Goal: Task Accomplishment & Management: Manage account settings

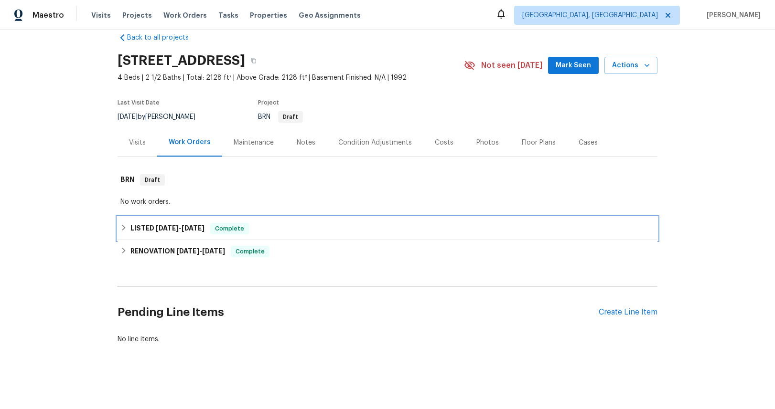
click at [169, 225] on span "[DATE]" at bounding box center [167, 228] width 23 height 7
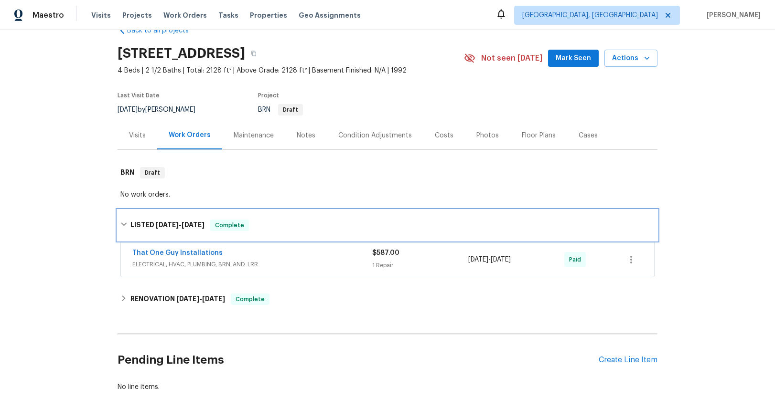
scroll to position [41, 0]
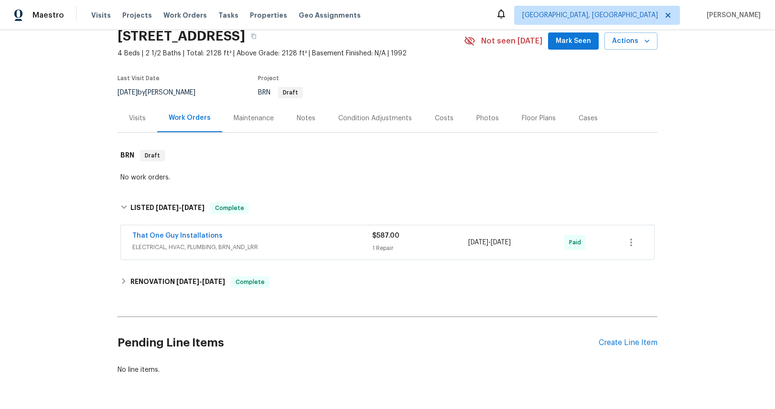
click at [221, 249] on span "ELECTRICAL, HVAC, PLUMBING, BRN_AND_LRR" at bounding box center [252, 248] width 240 height 10
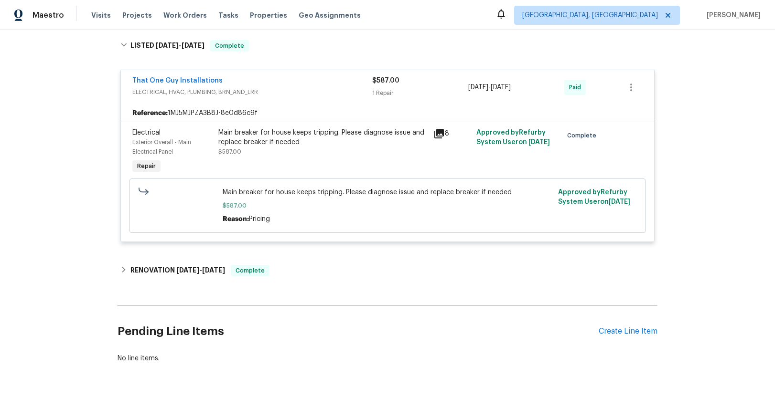
scroll to position [204, 0]
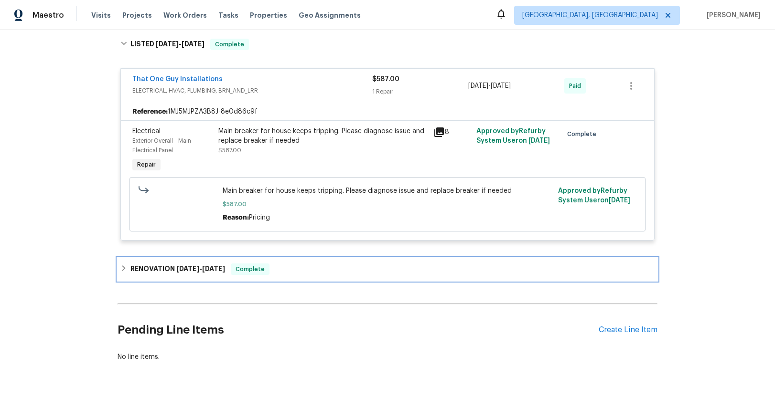
click at [186, 267] on span "[DATE]" at bounding box center [187, 269] width 23 height 7
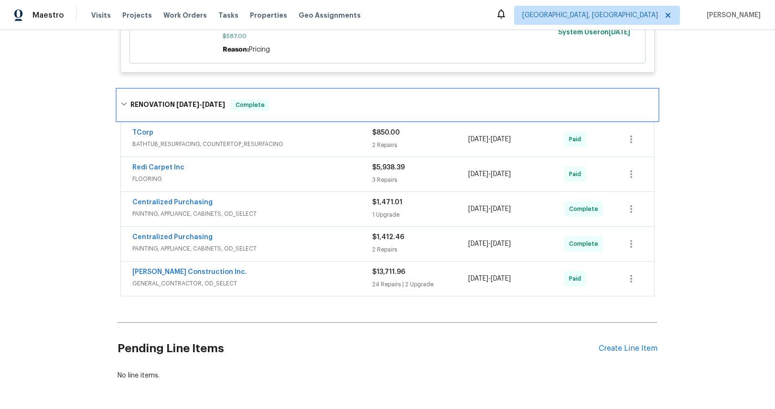
scroll to position [379, 0]
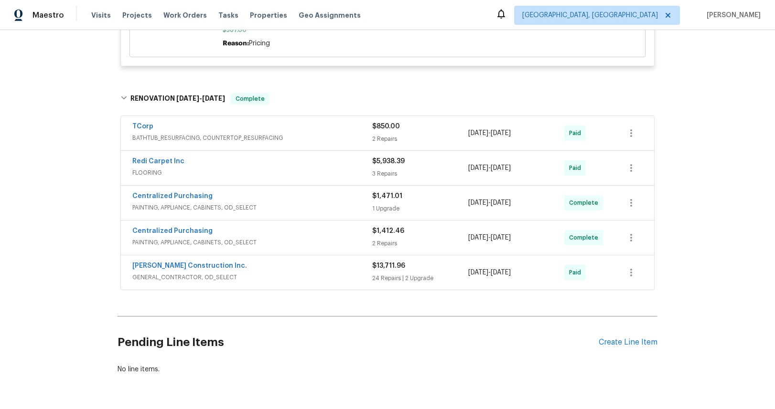
click at [202, 245] on span "PAINTING, APPLIANCE, CABINETS, OD_SELECT" at bounding box center [252, 243] width 240 height 10
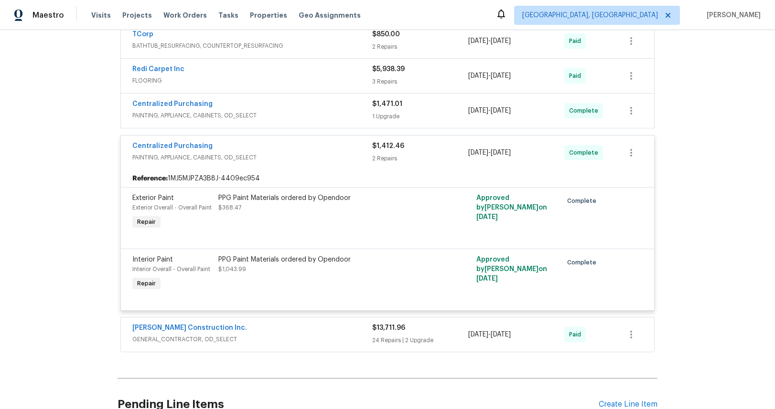
scroll to position [471, 0]
click at [199, 118] on span "PAINTING, APPLIANCE, CABINETS, OD_SELECT" at bounding box center [252, 116] width 240 height 10
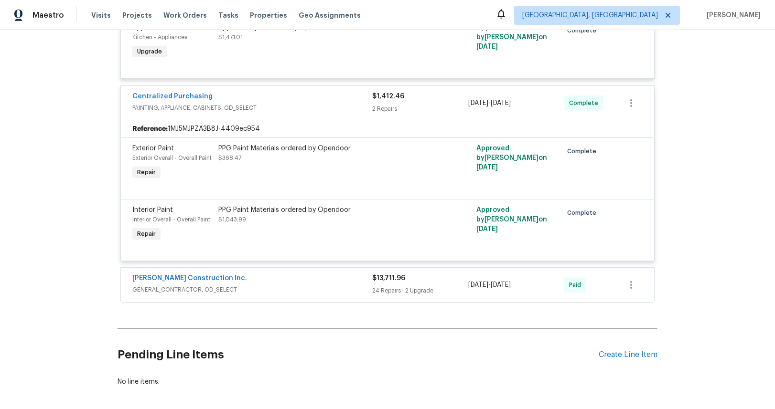
scroll to position [637, 0]
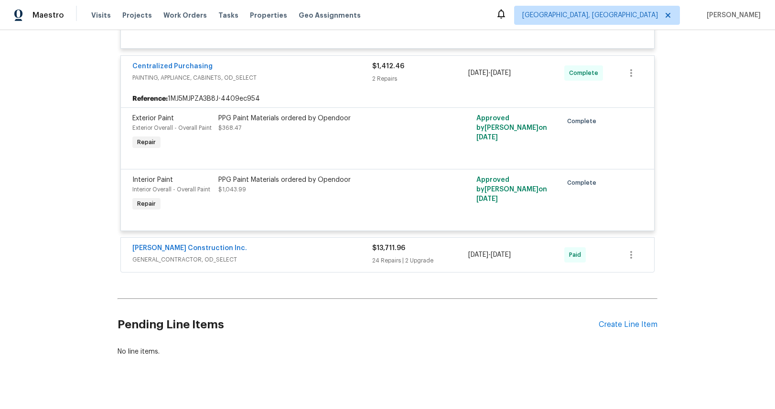
click at [201, 260] on span "GENERAL_CONTRACTOR, OD_SELECT" at bounding box center [252, 260] width 240 height 10
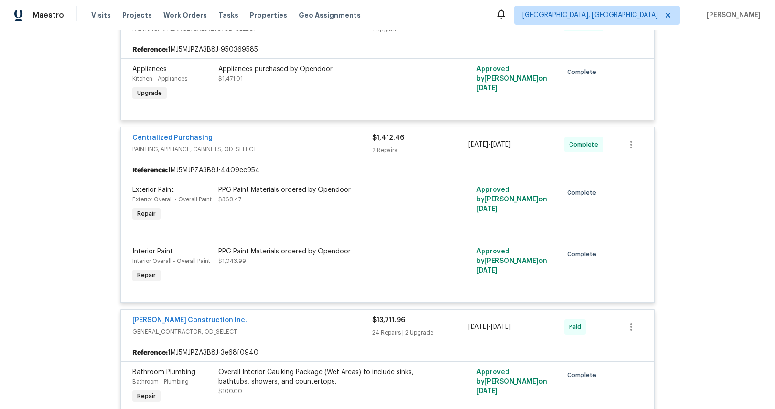
scroll to position [426, 0]
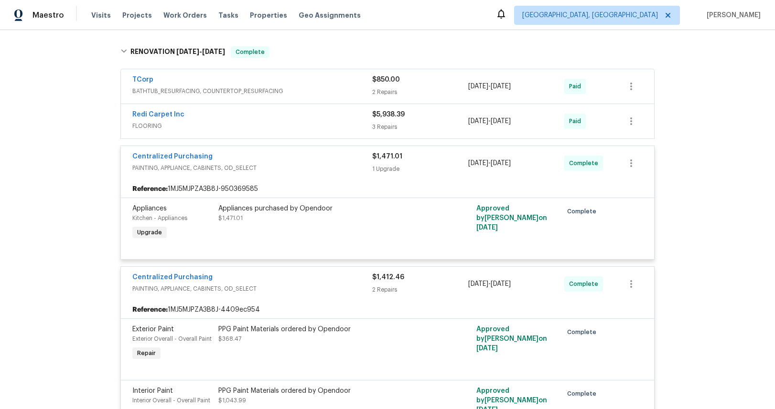
click at [185, 165] on span "PAINTING, APPLIANCE, CABINETS, OD_SELECT" at bounding box center [252, 168] width 240 height 10
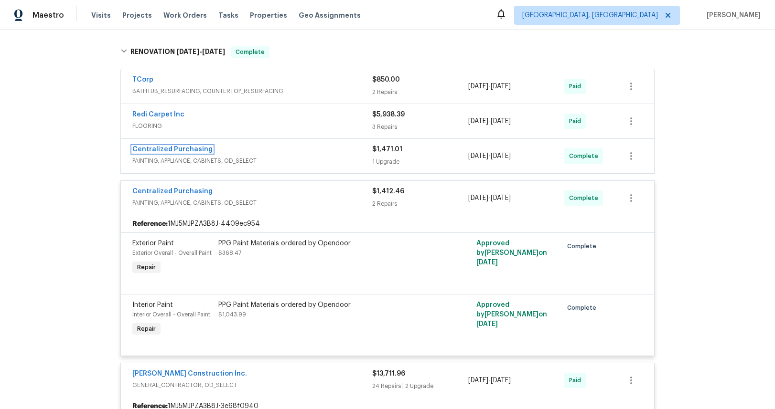
click at [182, 150] on link "Centralized Purchasing" at bounding box center [172, 149] width 80 height 7
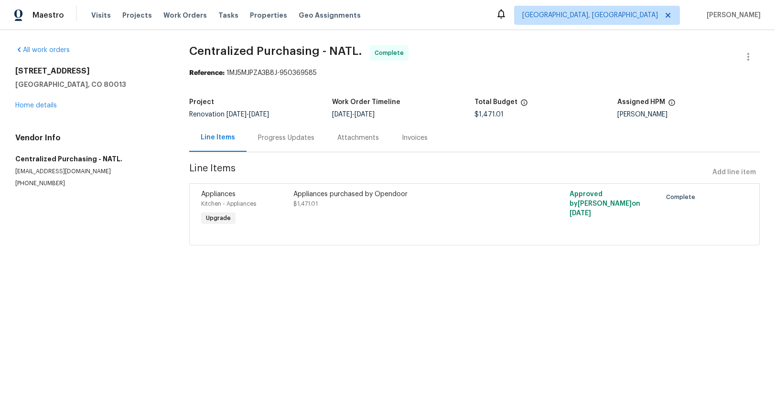
click at [278, 140] on div "Progress Updates" at bounding box center [286, 138] width 56 height 10
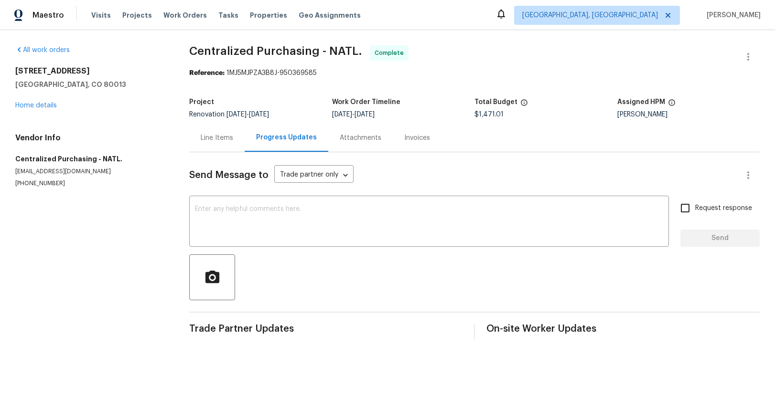
click at [356, 138] on div "Attachments" at bounding box center [361, 138] width 42 height 10
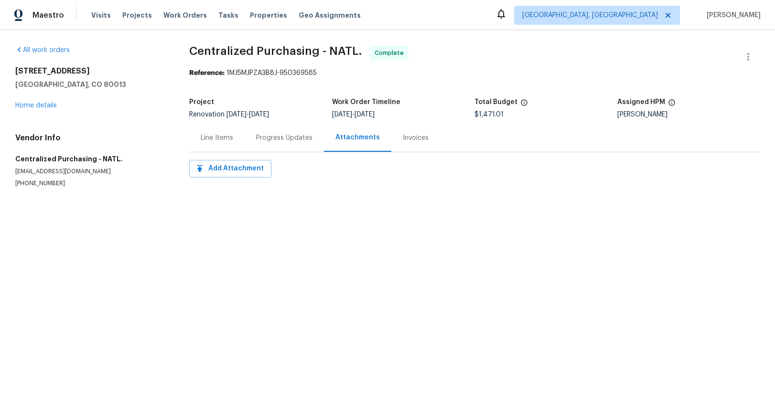
click at [413, 138] on div "Invoices" at bounding box center [416, 138] width 26 height 10
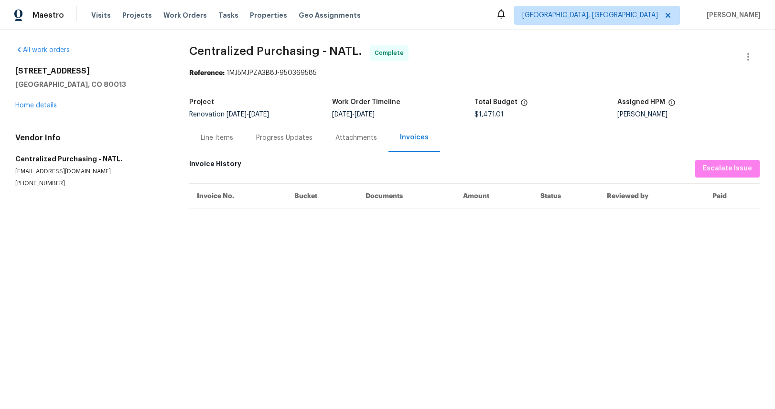
click at [221, 140] on div "Line Items" at bounding box center [217, 138] width 32 height 10
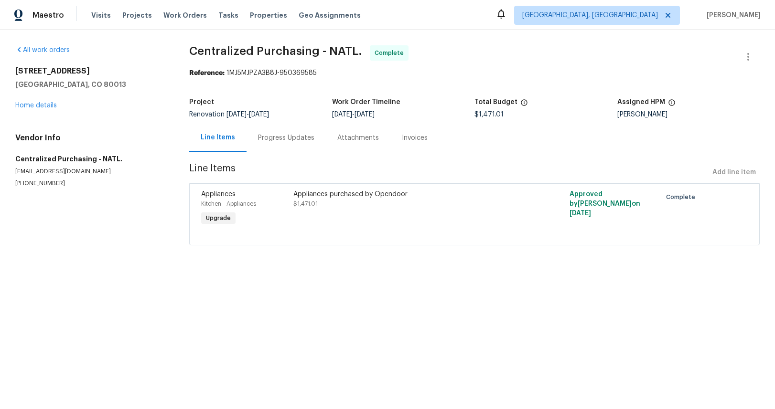
click at [225, 195] on span "Appliances" at bounding box center [218, 194] width 34 height 7
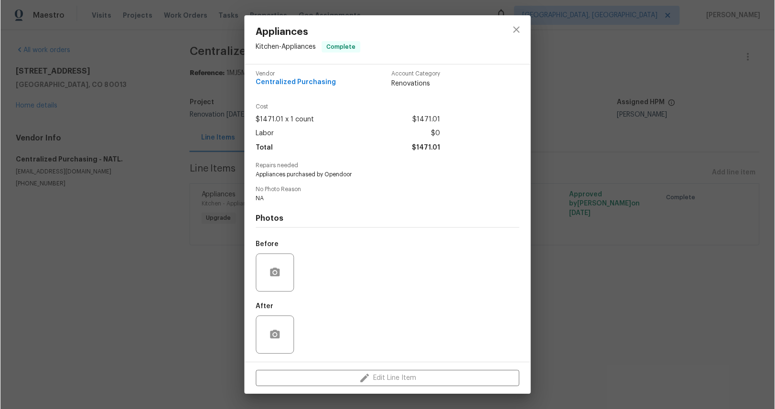
scroll to position [7, 0]
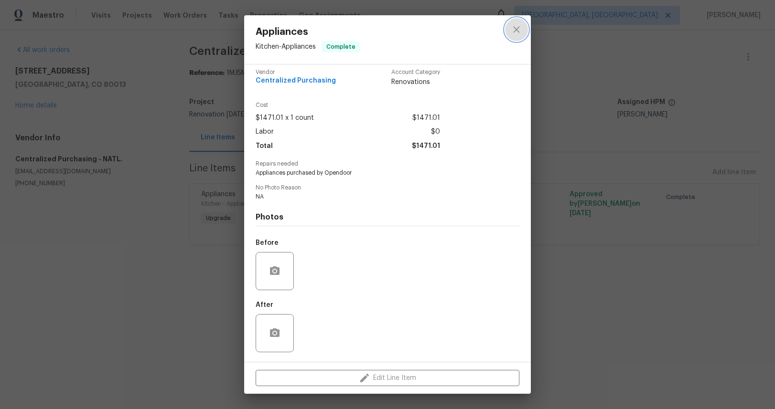
click at [515, 30] on icon "close" at bounding box center [516, 29] width 6 height 6
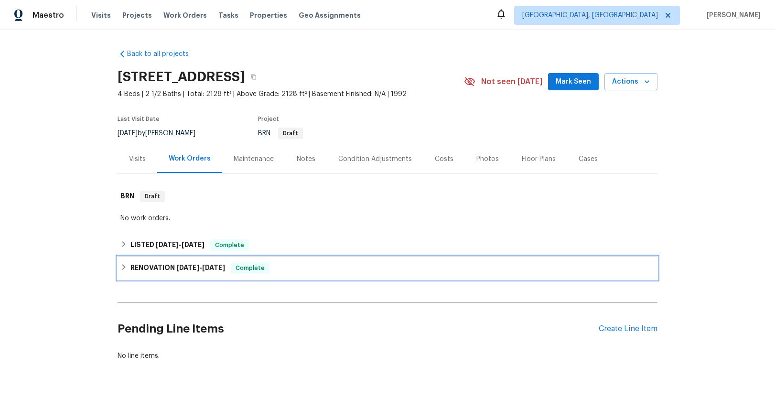
click at [177, 265] on span "[DATE]" at bounding box center [187, 267] width 23 height 7
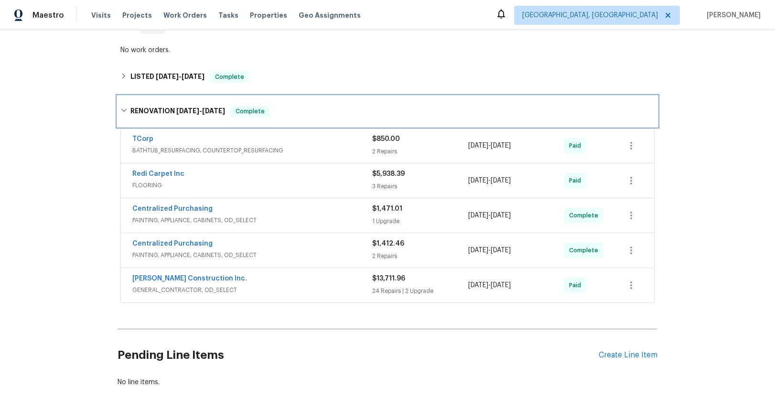
scroll to position [192, 0]
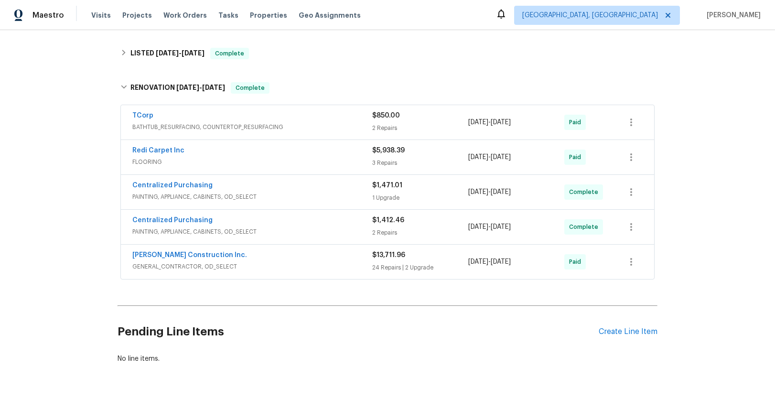
click at [174, 127] on span "BATHTUB_RESURFACING, COUNTERTOP_RESURFACING" at bounding box center [252, 127] width 240 height 10
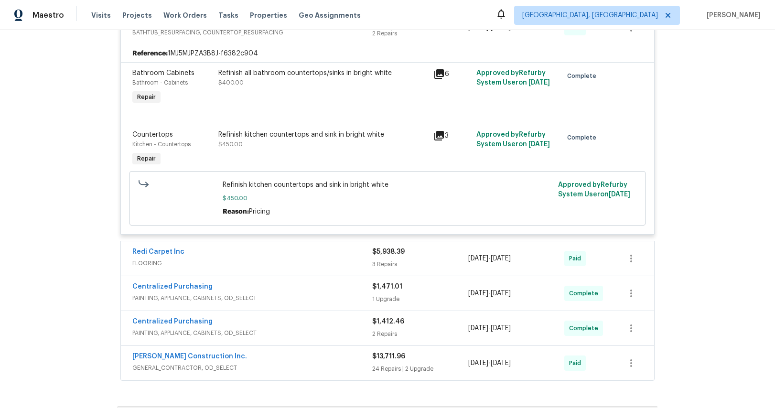
scroll to position [382, 0]
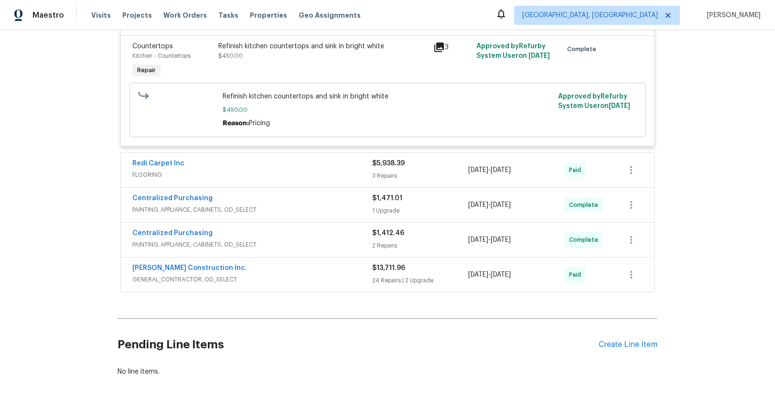
click at [180, 281] on span "GENERAL_CONTRACTOR, OD_SELECT" at bounding box center [252, 280] width 240 height 10
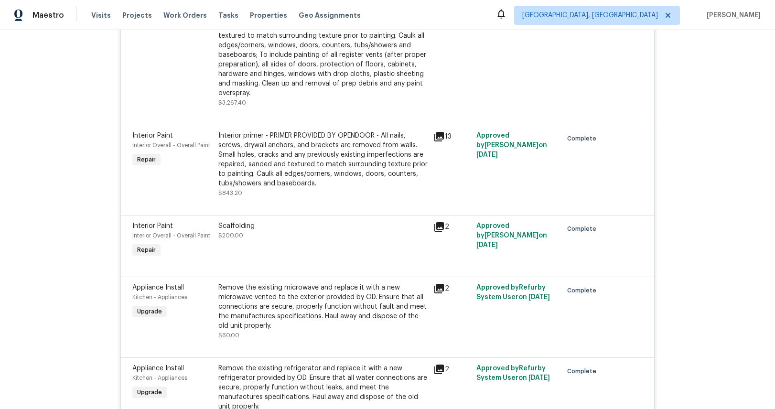
scroll to position [2756, 0]
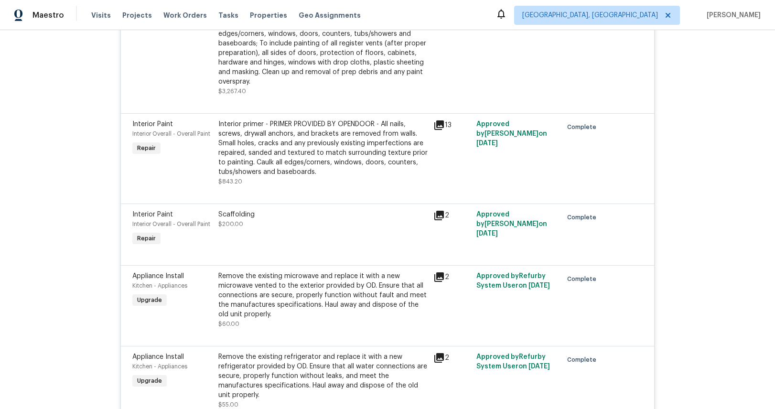
click at [438, 272] on icon at bounding box center [439, 277] width 10 height 10
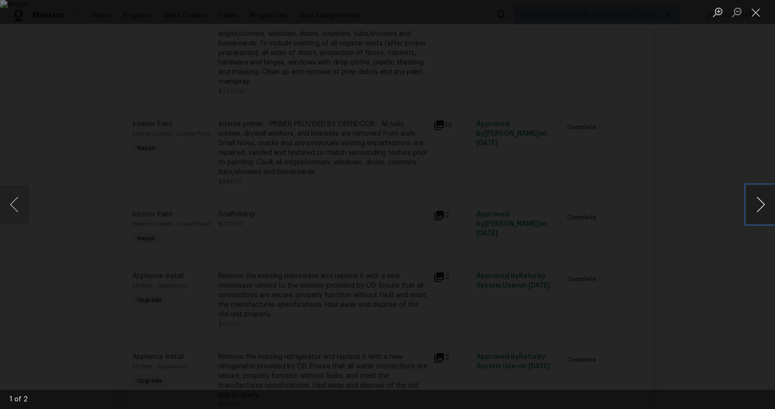
click at [761, 207] on button "Next image" at bounding box center [760, 204] width 29 height 38
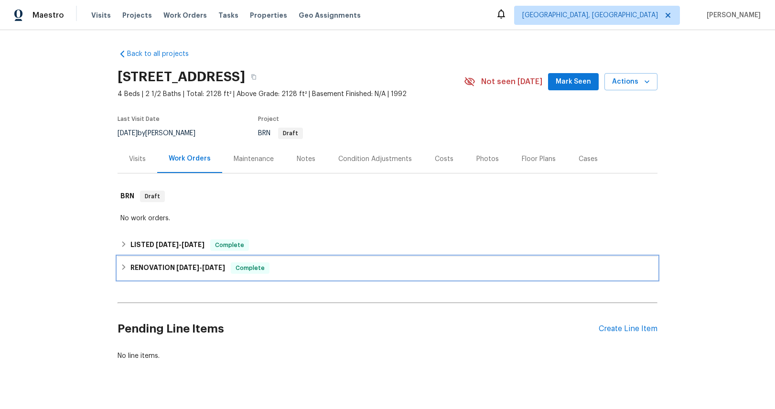
click at [176, 269] on span "[DATE]" at bounding box center [187, 267] width 23 height 7
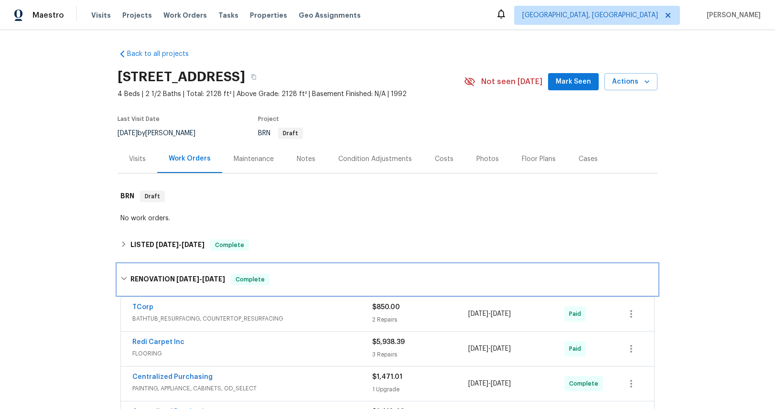
scroll to position [218, 0]
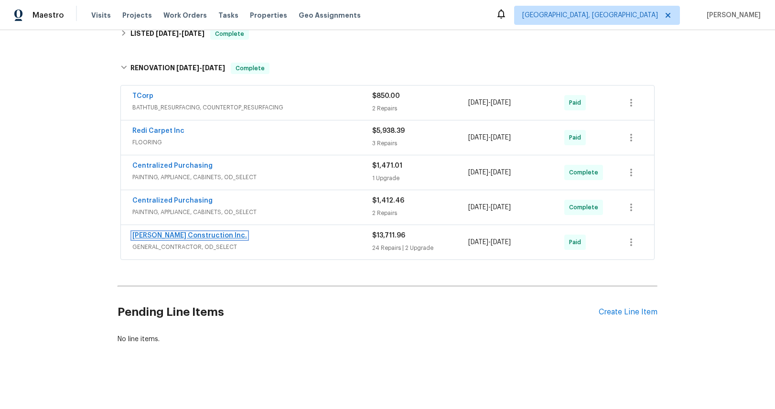
click at [186, 232] on link "[PERSON_NAME] Construction Inc." at bounding box center [189, 235] width 115 height 7
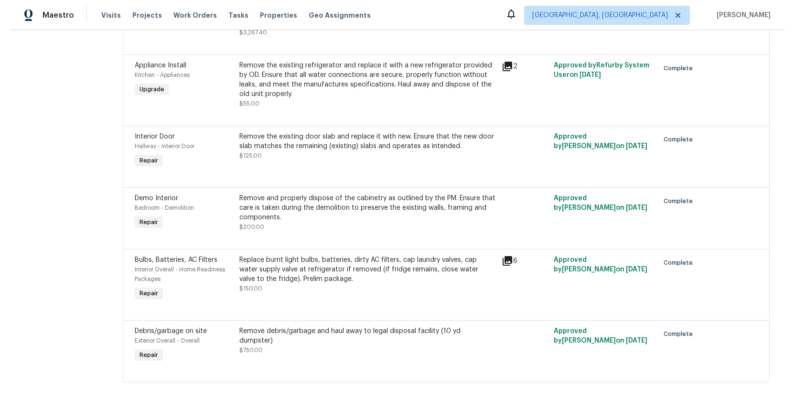
scroll to position [1981, 0]
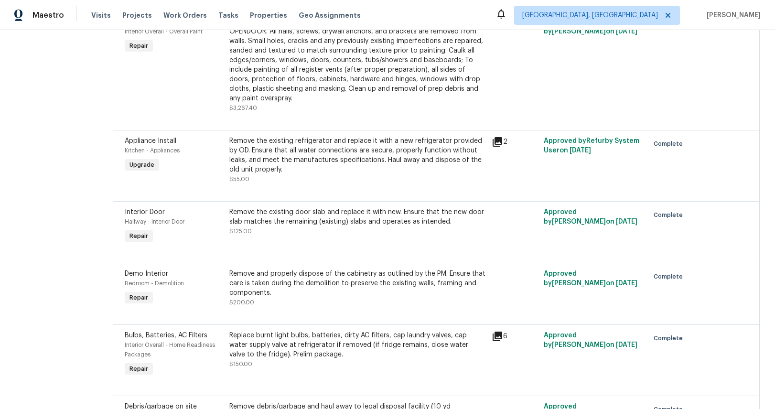
click at [499, 143] on icon at bounding box center [498, 142] width 10 height 10
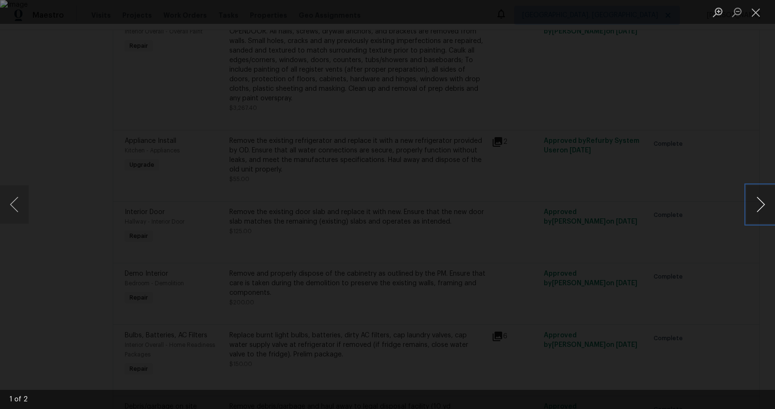
click at [763, 205] on button "Next image" at bounding box center [760, 204] width 29 height 38
click at [756, 17] on button "Close lightbox" at bounding box center [755, 12] width 19 height 17
